Goal: Go to known website: Access a specific website the user already knows

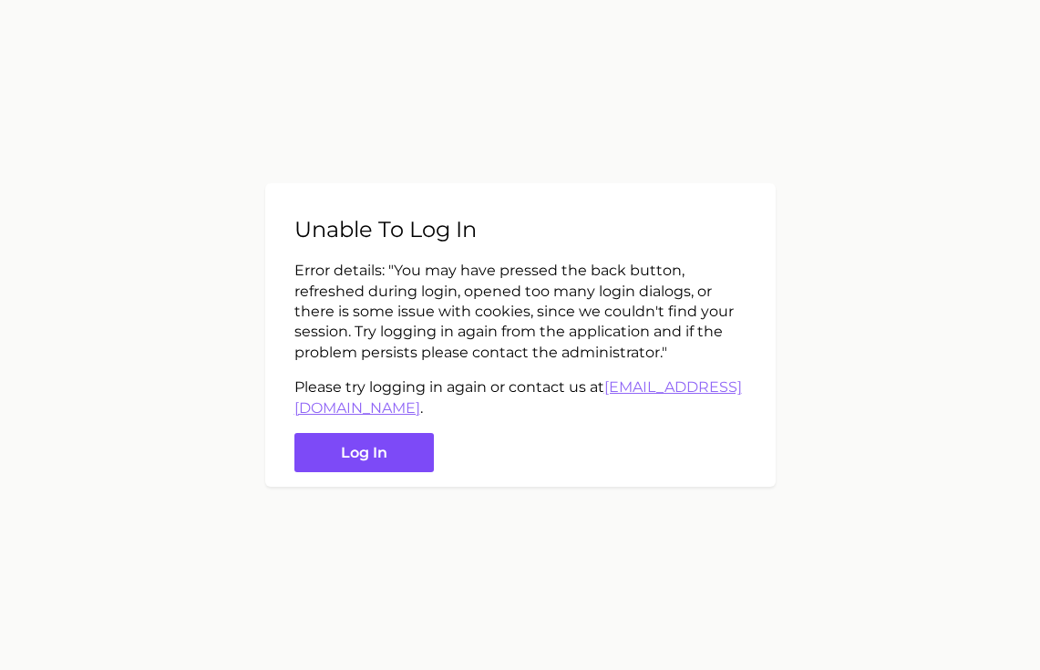
click at [394, 463] on button "Log in" at bounding box center [363, 452] width 139 height 39
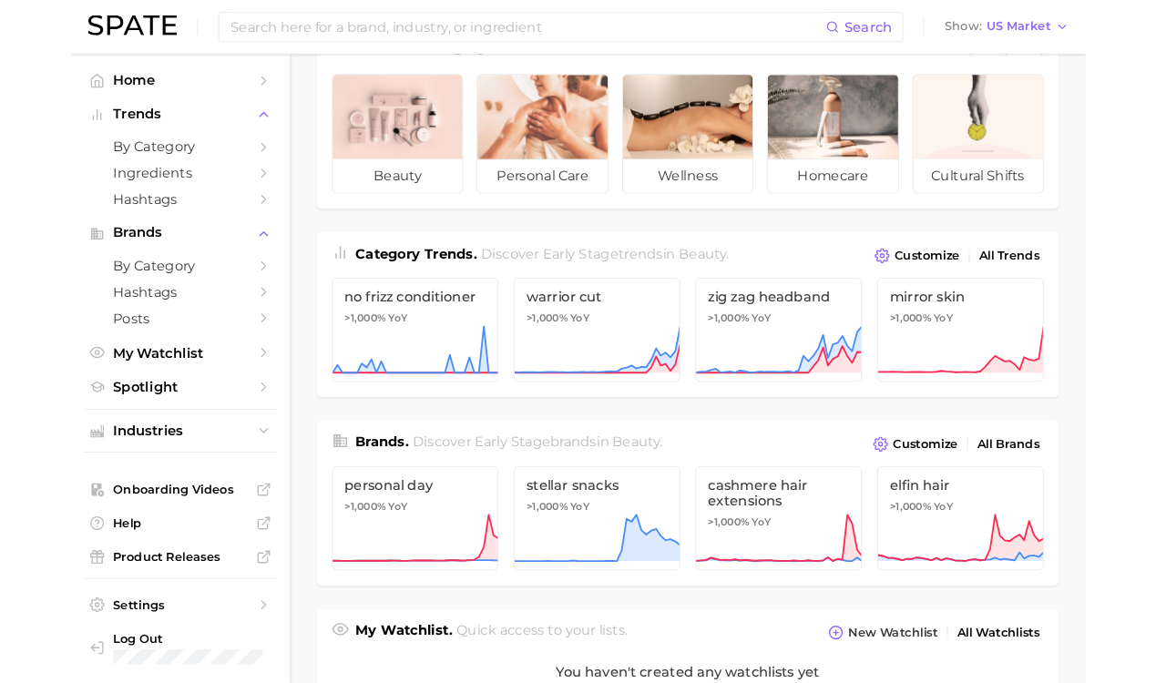
scroll to position [91, 0]
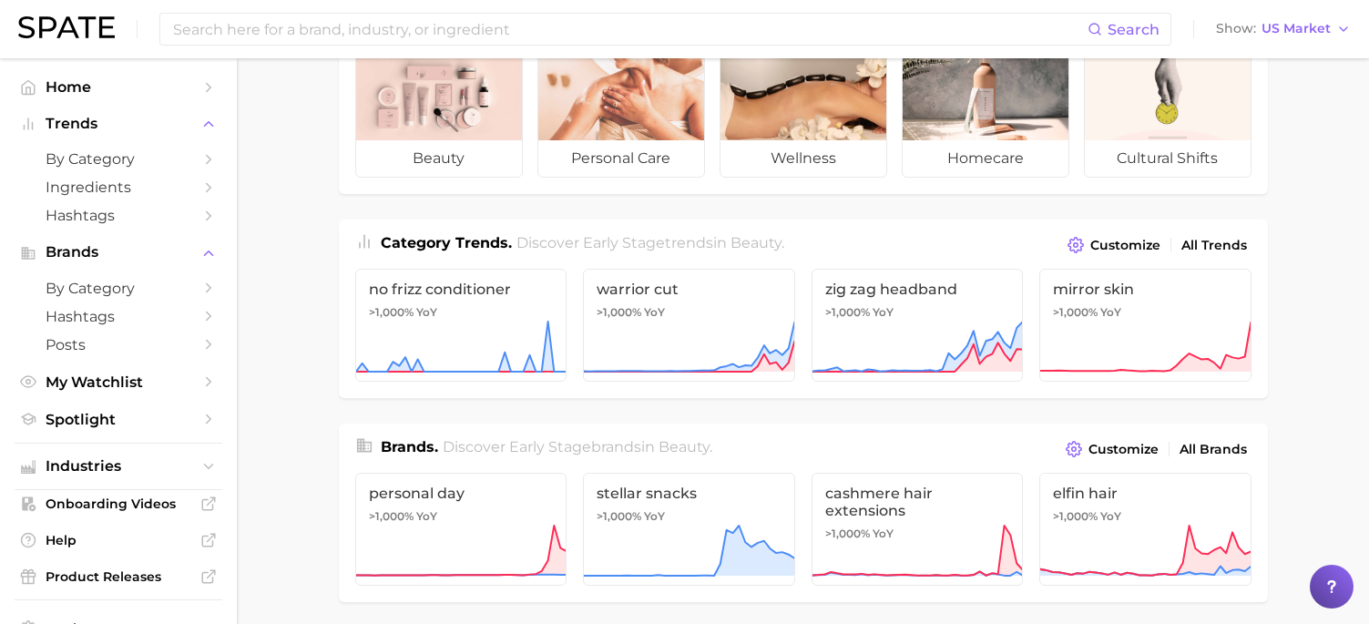
drag, startPoint x: 295, startPoint y: 249, endPoint x: 296, endPoint y: 234, distance: 14.6
